Goal: Task Accomplishment & Management: Complete application form

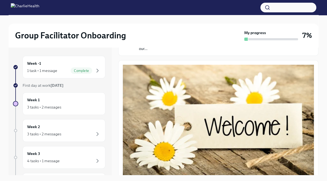
scroll to position [59, 0]
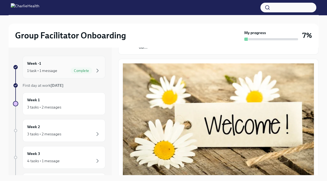
click at [86, 72] on span "Complete" at bounding box center [81, 71] width 21 height 4
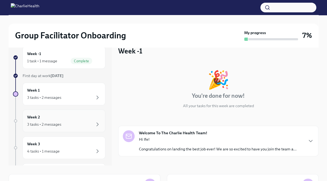
scroll to position [9, 0]
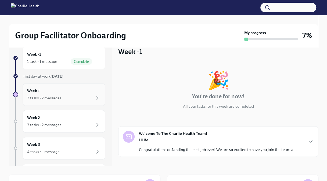
click at [68, 98] on div "3 tasks • 2 messages" at bounding box center [64, 98] width 74 height 6
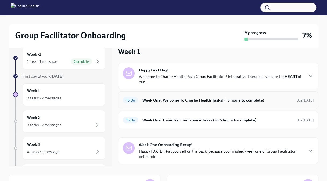
click at [145, 99] on h6 "Week One: Welcome To Charlie Health Tasks! (~3 hours to complete)" at bounding box center [217, 100] width 150 height 6
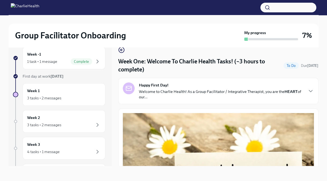
scroll to position [9, 0]
click at [145, 99] on p "Welcome to Charlie Health! As a Group Facilitator / Integrative Therapist, you …" at bounding box center [221, 94] width 164 height 11
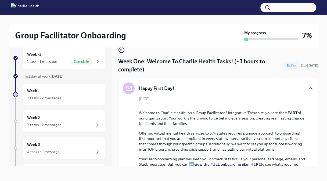
click at [309, 88] on icon "button" at bounding box center [310, 89] width 3 height 2
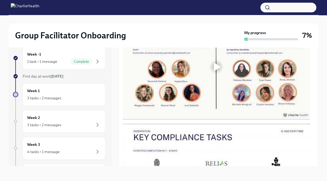
scroll to position [294, 0]
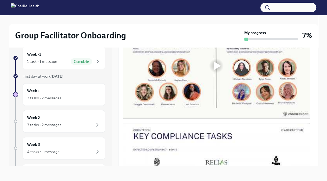
click at [222, 67] on div at bounding box center [215, 65] width 17 height 17
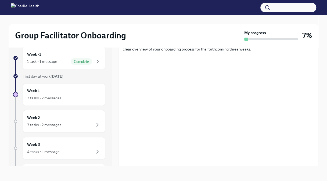
scroll to position [251, 0]
click at [280, 176] on div "Group Facilitator Onboarding My progress 7% Week -1 1 task • 1 message Complete…" at bounding box center [163, 93] width 327 height 175
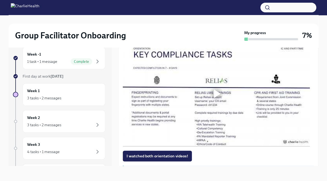
scroll to position [380, 0]
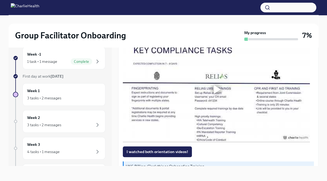
click at [237, 91] on div at bounding box center [216, 89] width 187 height 105
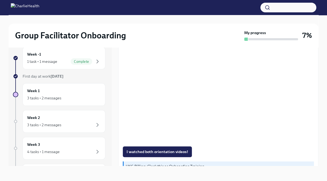
click at [253, 151] on div "I watched both orientation videos!" at bounding box center [218, 151] width 191 height 11
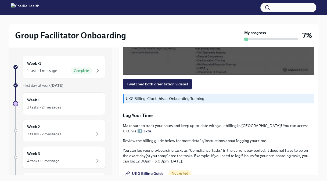
scroll to position [458, 0]
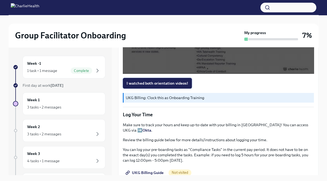
click at [178, 81] on span "I watched both orientation videos!" at bounding box center [156, 83] width 61 height 5
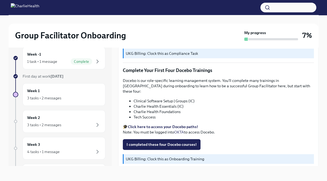
scroll to position [677, 0]
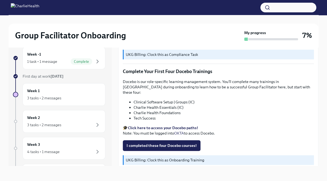
click at [173, 125] on strong "Click here to access your Docebo paths!" at bounding box center [163, 127] width 70 height 5
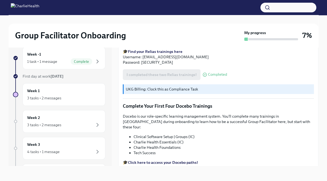
scroll to position [688, 0]
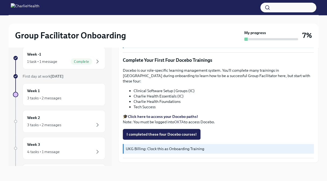
click at [161, 172] on span "Next task : Week One: Essential Compliance Tasks (~6.5 hours to complete)" at bounding box center [186, 174] width 126 height 5
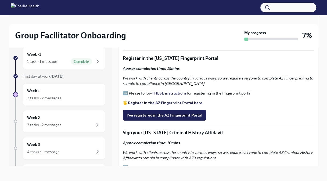
scroll to position [552, 0]
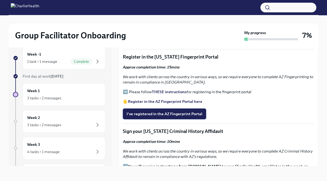
click at [160, 114] on span "I've registered in the AZ Fingerprint Portal" at bounding box center [164, 113] width 76 height 5
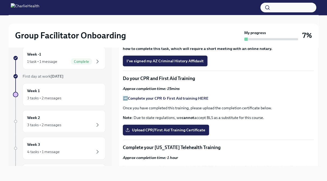
scroll to position [675, 0]
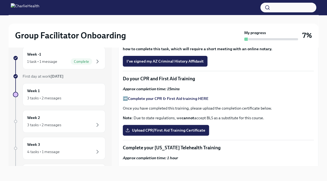
click at [161, 98] on strong "Complete your CPR & First Aid training HERE" at bounding box center [168, 98] width 81 height 5
click at [149, 131] on span "Upload CPR/First Aid Training Certificate" at bounding box center [165, 129] width 79 height 5
click at [0, 0] on input "Upload CPR/First Aid Training Certificate" at bounding box center [0, 0] width 0 height 0
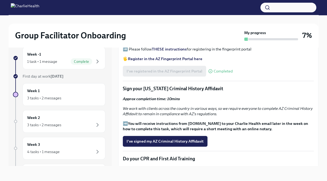
scroll to position [594, 0]
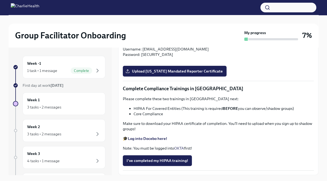
scroll to position [9, 0]
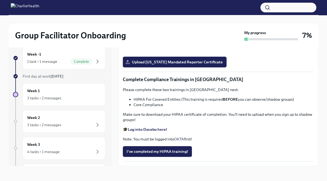
click at [155, 140] on p "Note: You must be logged into OKTA first!" at bounding box center [218, 138] width 191 height 5
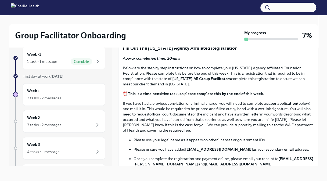
scroll to position [214, 0]
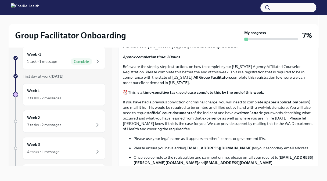
click at [148, 158] on ul "Please use your legal name as it appears on other licenses or government IDs. P…" at bounding box center [218, 176] width 191 height 81
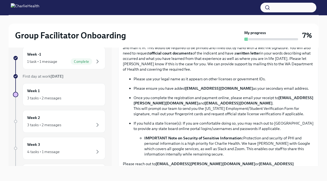
scroll to position [274, 0]
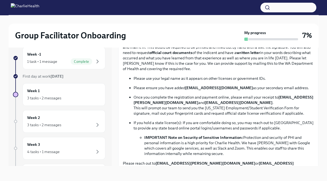
click at [153, 116] on p "Once you complete the registration and payment online, please email your receip…" at bounding box center [223, 104] width 180 height 21
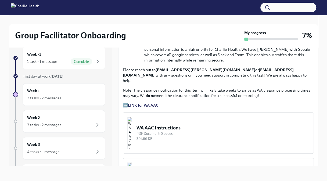
scroll to position [367, 0]
click at [141, 104] on strong "LINK for WA AAC" at bounding box center [143, 105] width 30 height 5
click at [151, 105] on strong "LINK for WA AAC" at bounding box center [143, 105] width 30 height 5
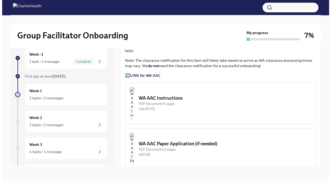
scroll to position [399, 0]
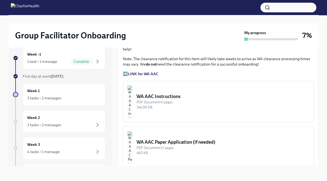
click at [163, 95] on div "WA AAC Instructions" at bounding box center [222, 96] width 173 height 6
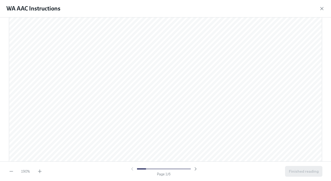
scroll to position [457, 0]
